Goal: Ask a question

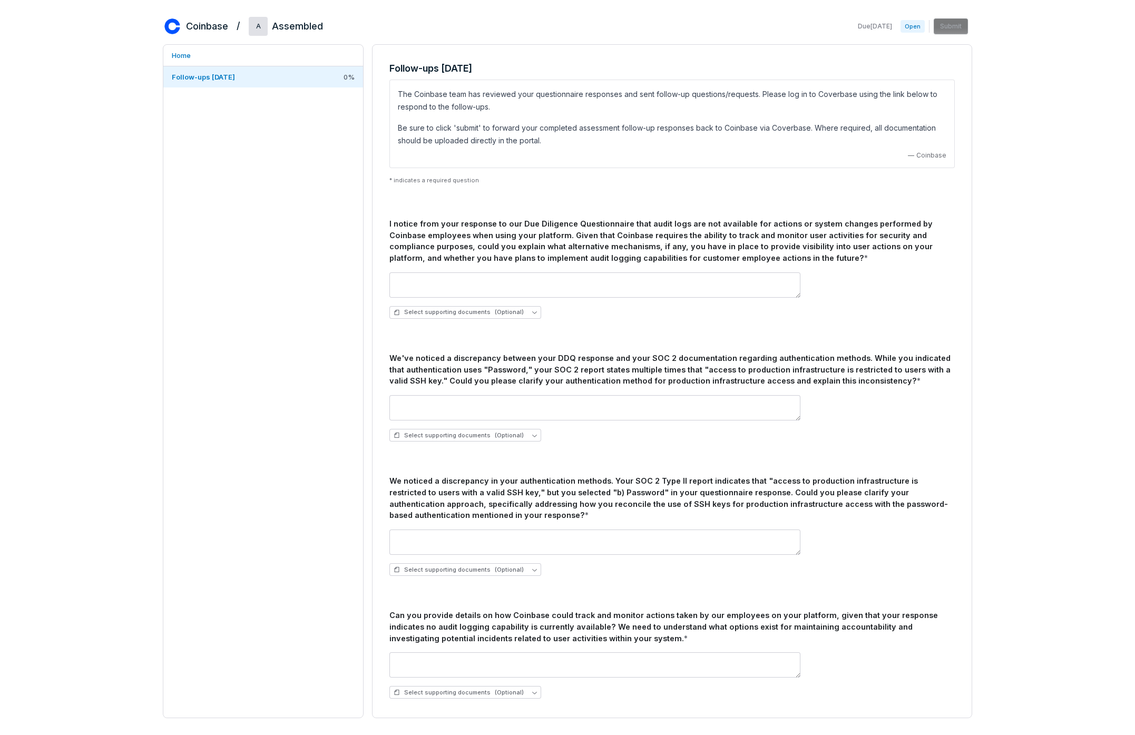
scroll to position [6, 0]
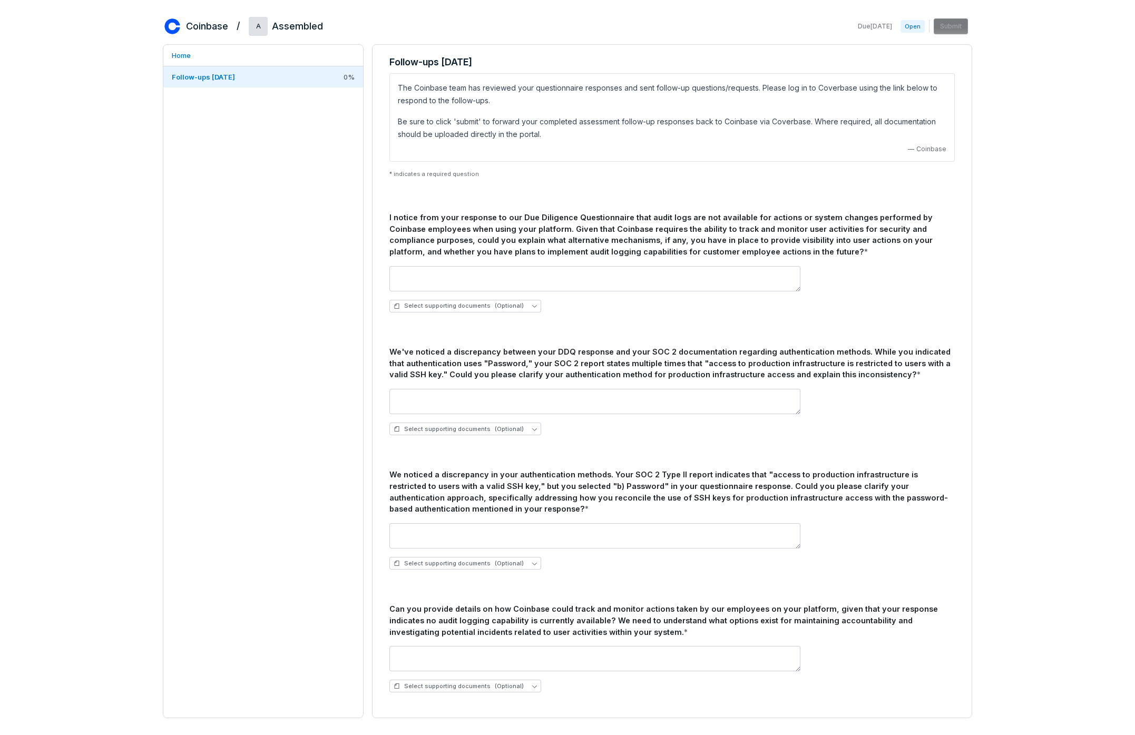
click at [563, 487] on div "We noticed a discrepancy in your authentication methods. Your SOC 2 Type II rep…" at bounding box center [671, 492] width 565 height 46
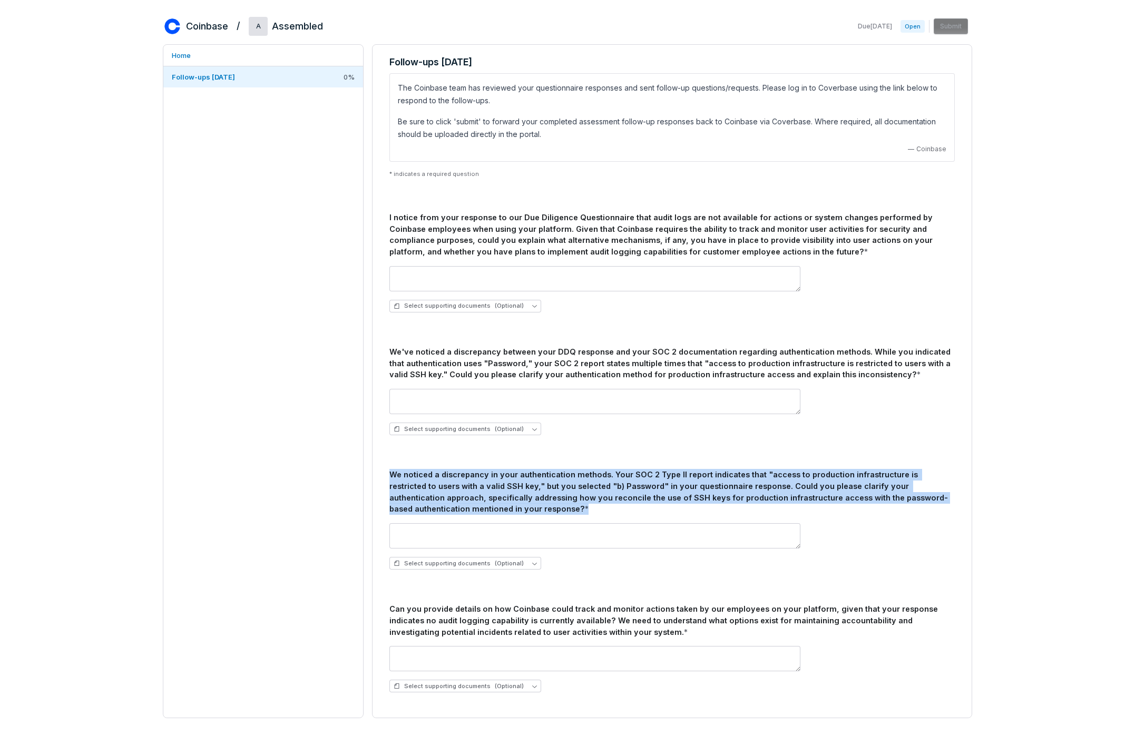
click at [563, 487] on div "We noticed a discrepancy in your authentication methods. Your SOC 2 Type II rep…" at bounding box center [671, 492] width 565 height 46
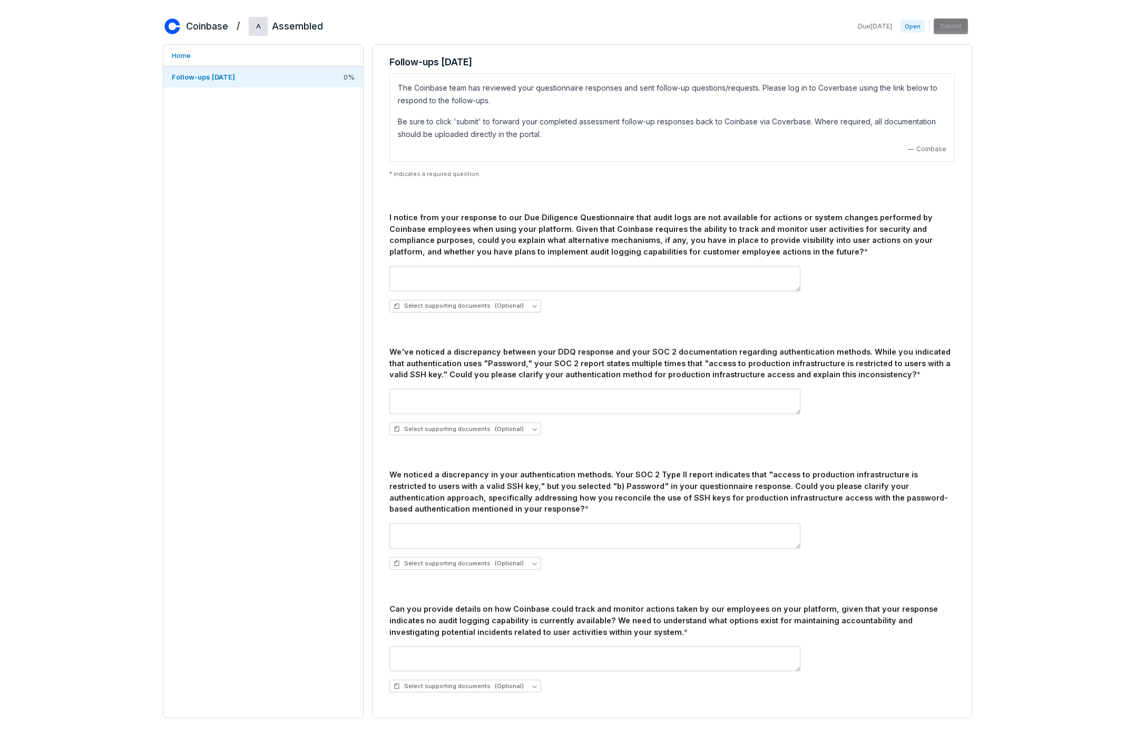
click at [543, 356] on div "We've noticed a discrepancy between your DDQ response and your SOC 2 documentat…" at bounding box center [671, 363] width 565 height 34
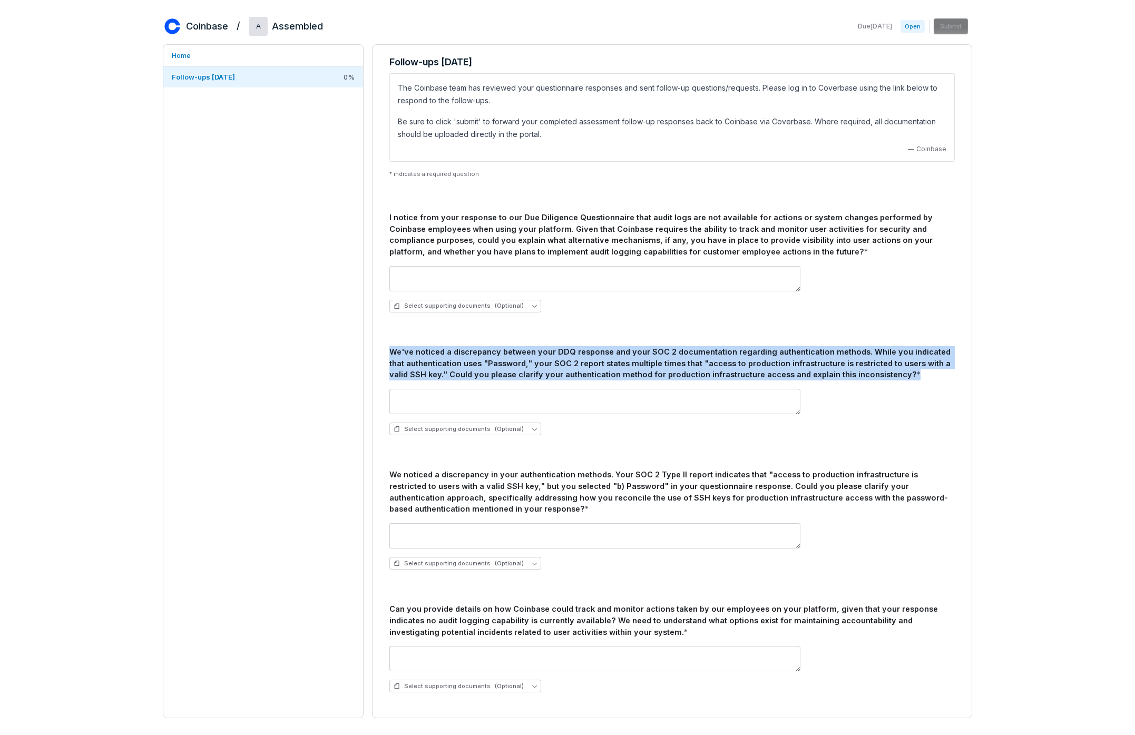
click at [543, 356] on div "We've noticed a discrepancy between your DDQ response and your SOC 2 documentat…" at bounding box center [671, 363] width 565 height 34
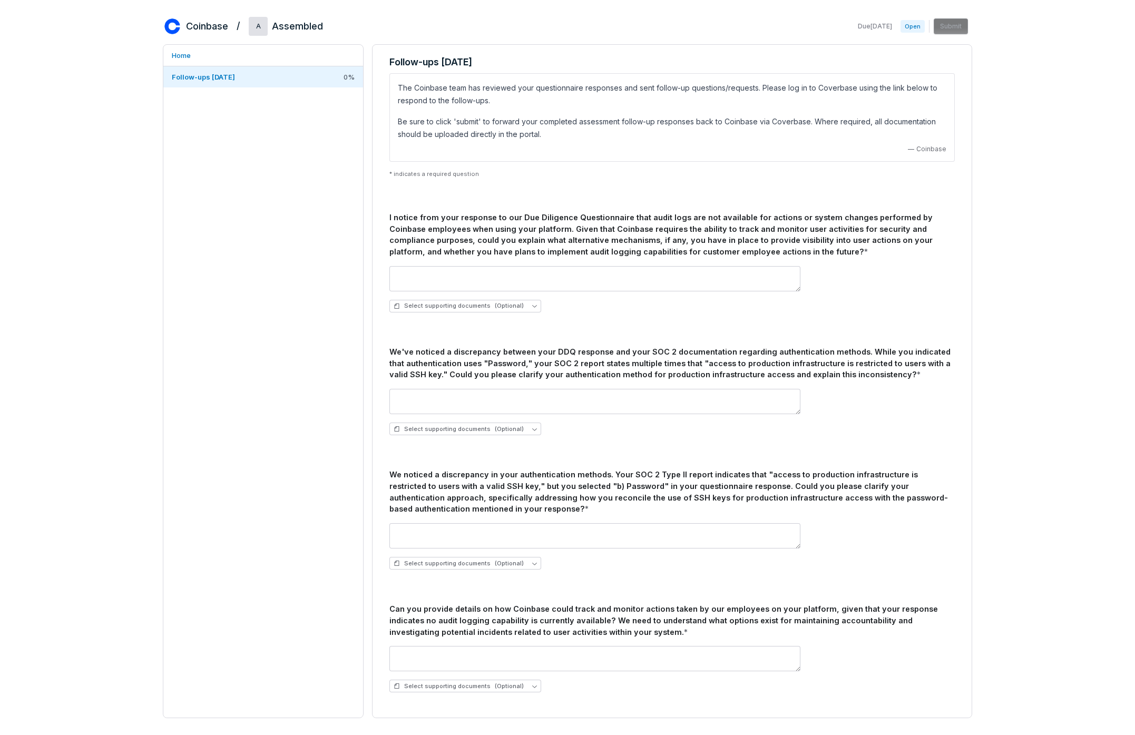
click at [535, 506] on div "We noticed a discrepancy in your authentication methods. Your SOC 2 Type II rep…" at bounding box center [671, 492] width 565 height 46
click at [542, 494] on div "We noticed a discrepancy in your authentication methods. Your SOC 2 Type II rep…" at bounding box center [671, 492] width 565 height 46
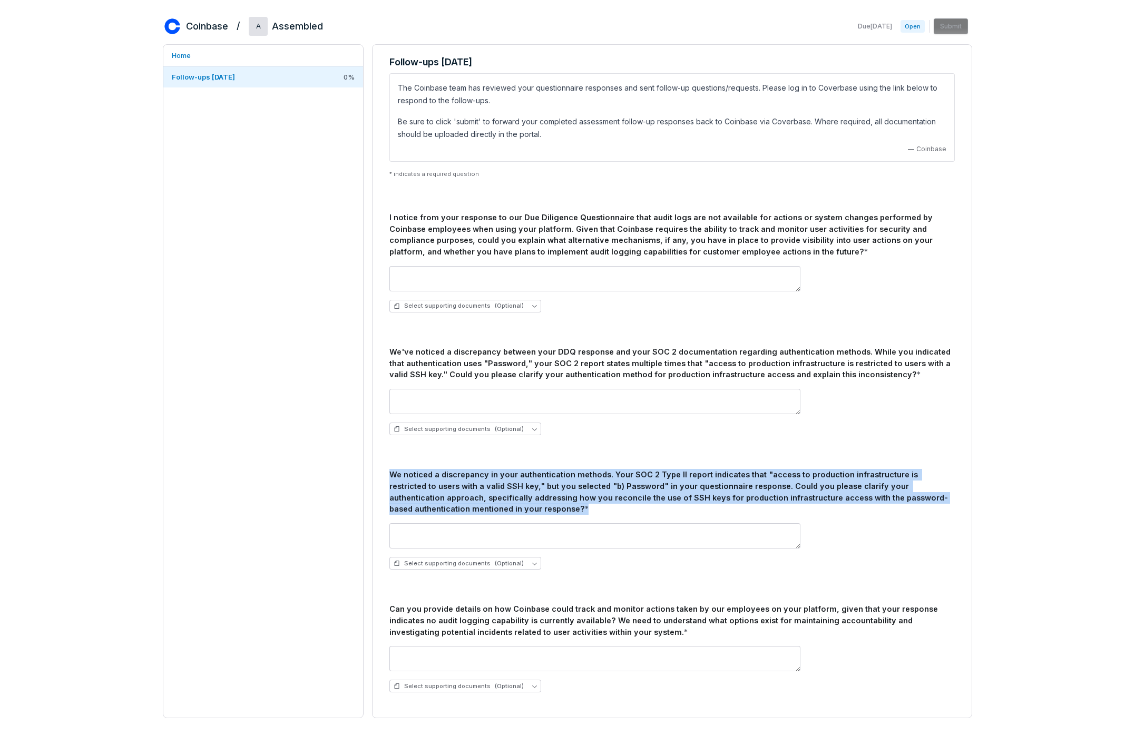
click at [542, 494] on div "We noticed a discrepancy in your authentication methods. Your SOC 2 Type II rep…" at bounding box center [671, 492] width 565 height 46
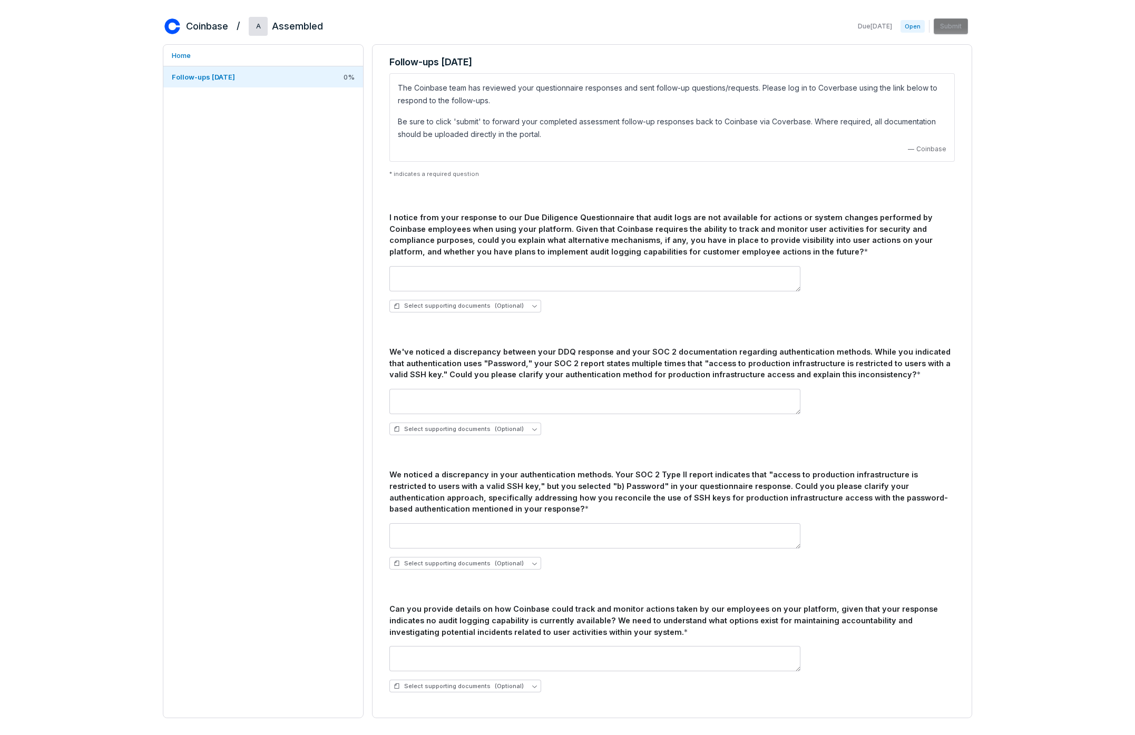
click at [532, 620] on div "Can you provide details on how Coinbase could track and monitor actions taken b…" at bounding box center [671, 620] width 565 height 34
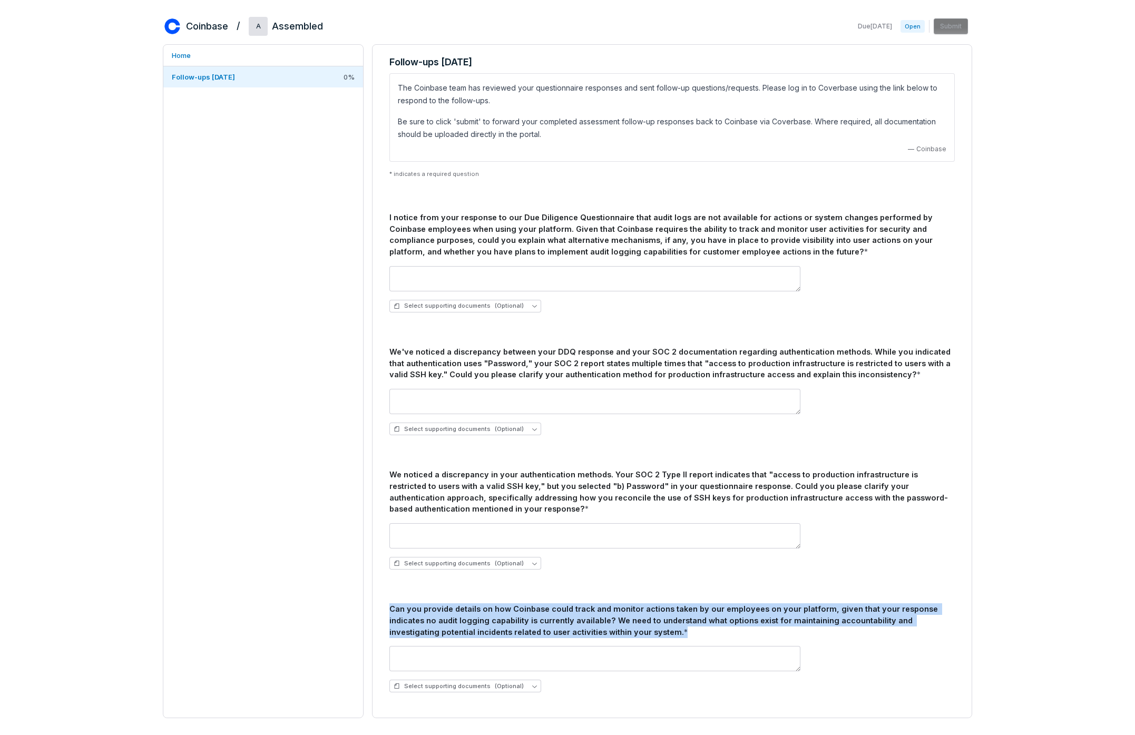
click at [532, 620] on div "Can you provide details on how Coinbase could track and monitor actions taken b…" at bounding box center [671, 620] width 565 height 34
click at [565, 619] on div "Can you provide details on how Coinbase could track and monitor actions taken b…" at bounding box center [671, 620] width 565 height 34
drag, startPoint x: 595, startPoint y: 633, endPoint x: 377, endPoint y: 611, distance: 219.2
click at [377, 611] on div "Follow-ups [DATE] The Coinbase team has reviewed your questionnaire responses a…" at bounding box center [671, 381] width 599 height 673
